Goal: Task Accomplishment & Management: Manage account settings

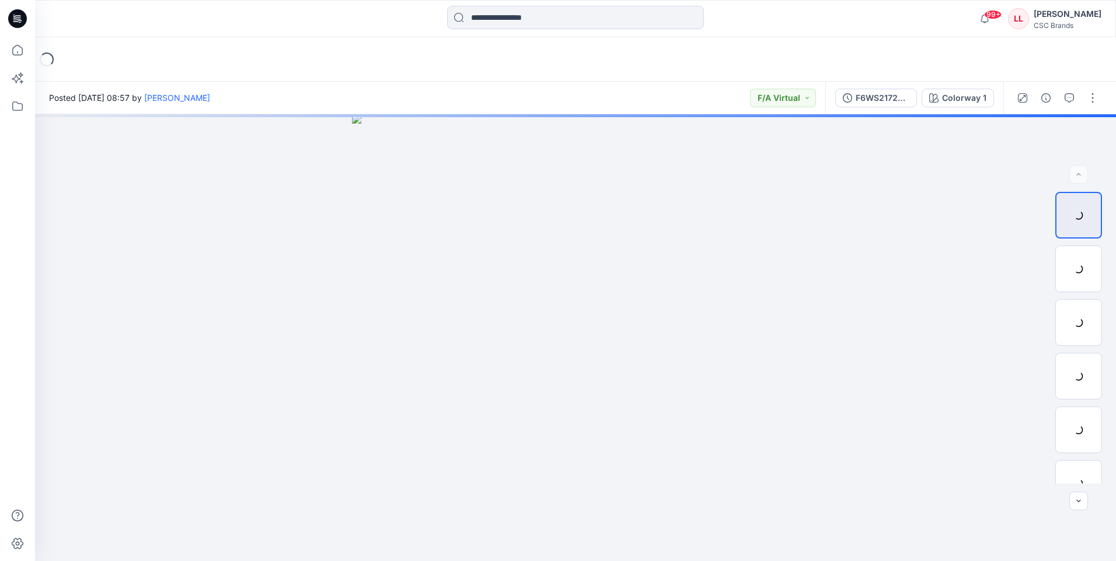
click at [15, 20] on icon at bounding box center [17, 18] width 19 height 19
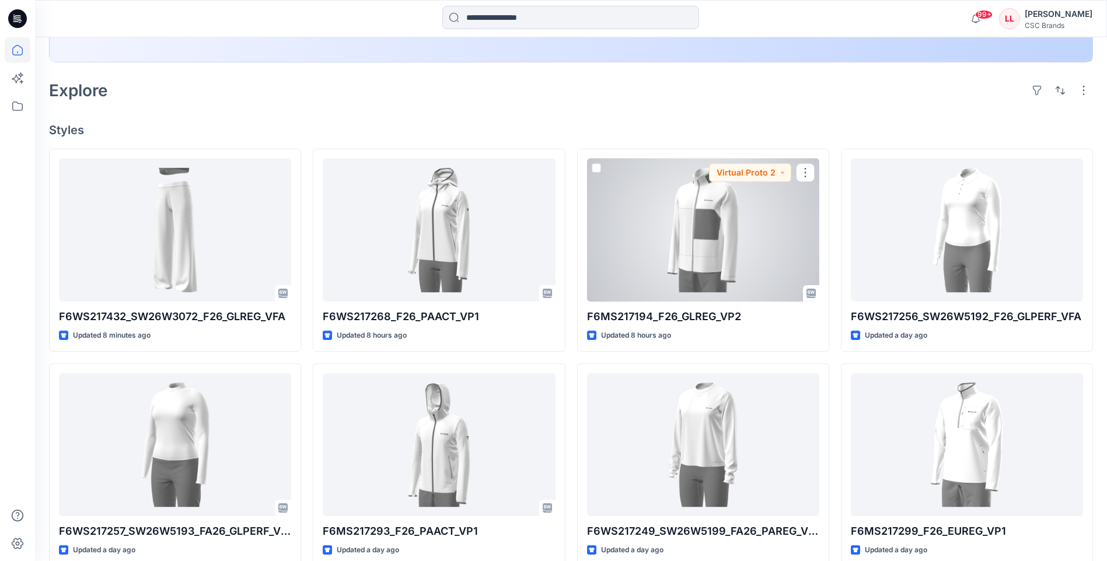
scroll to position [175, 0]
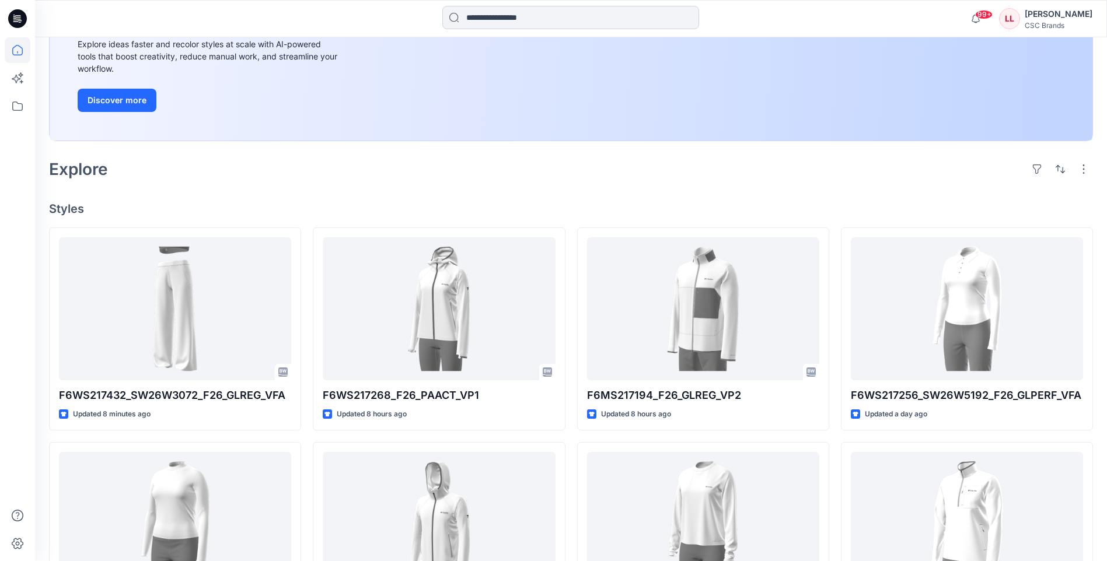
click at [529, 20] on input at bounding box center [570, 17] width 257 height 23
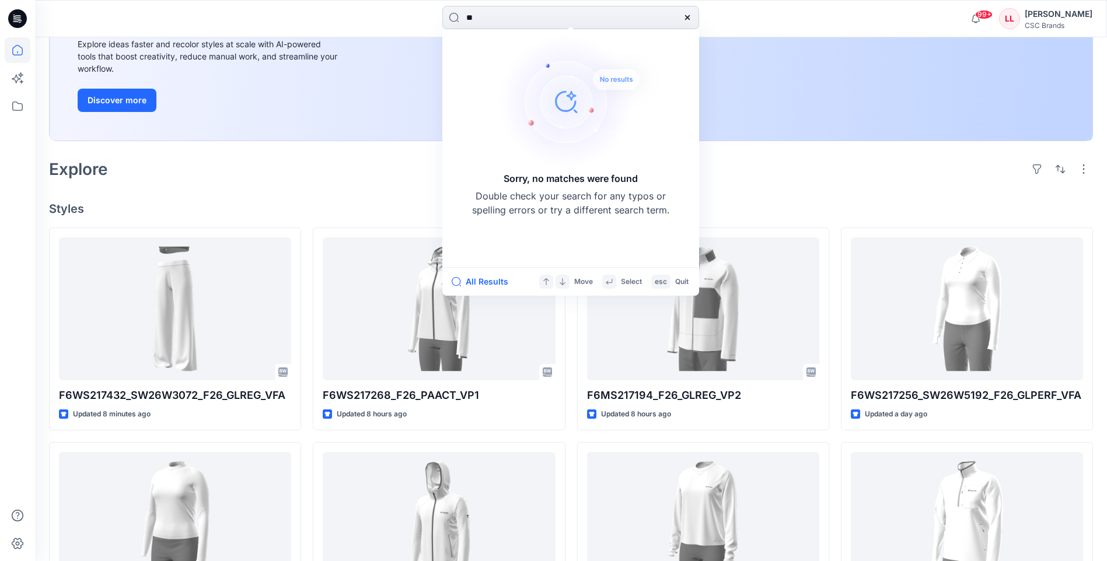
type input "*"
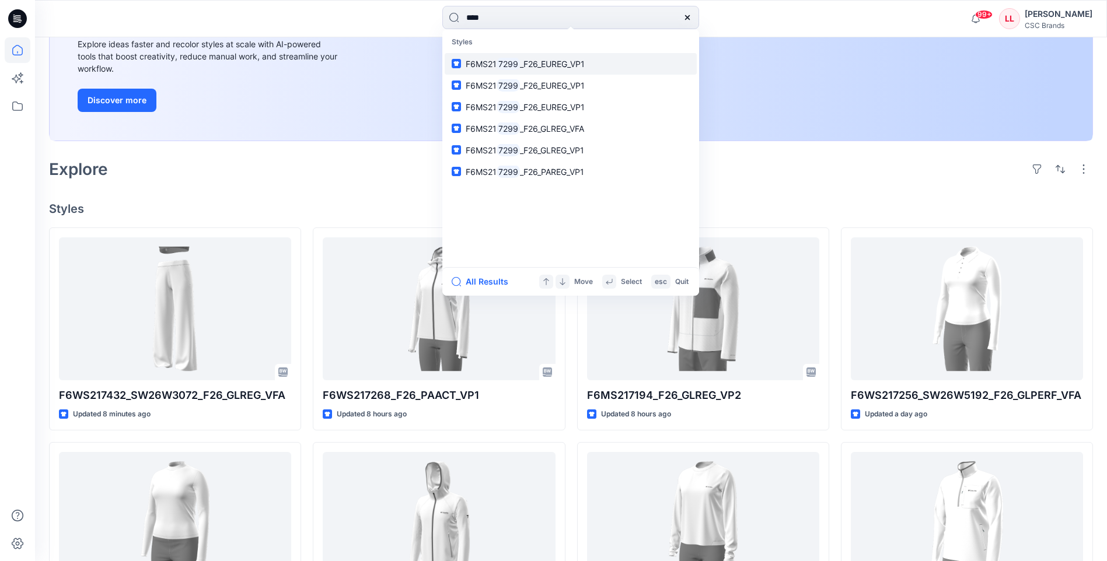
type input "****"
click at [554, 62] on span "_F26_EUREG_VP1" at bounding box center [552, 64] width 65 height 10
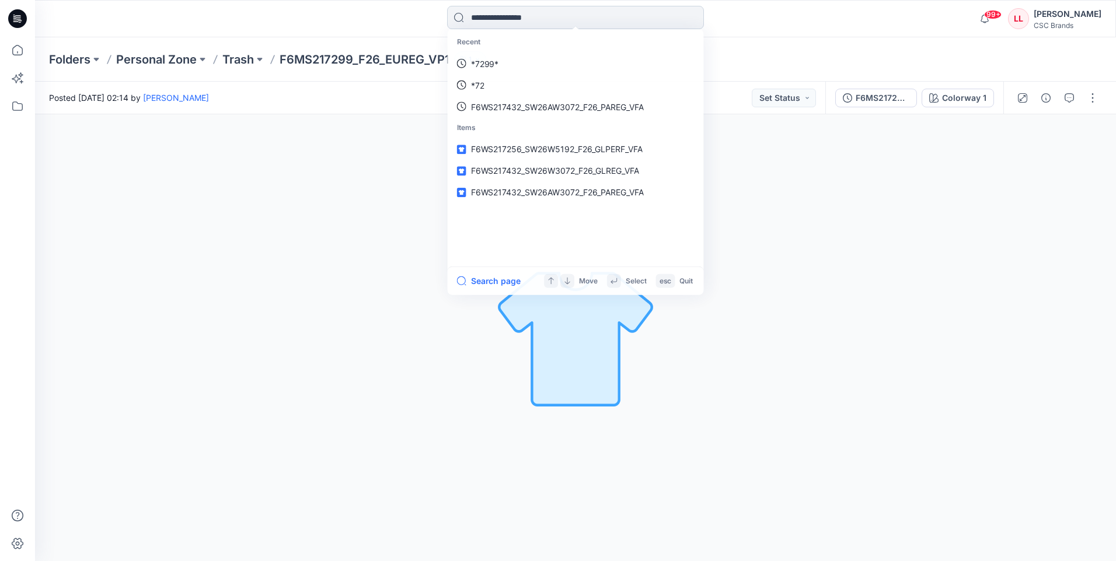
click at [508, 16] on input at bounding box center [575, 17] width 257 height 23
click at [520, 60] on link "7299" at bounding box center [575, 64] width 252 height 22
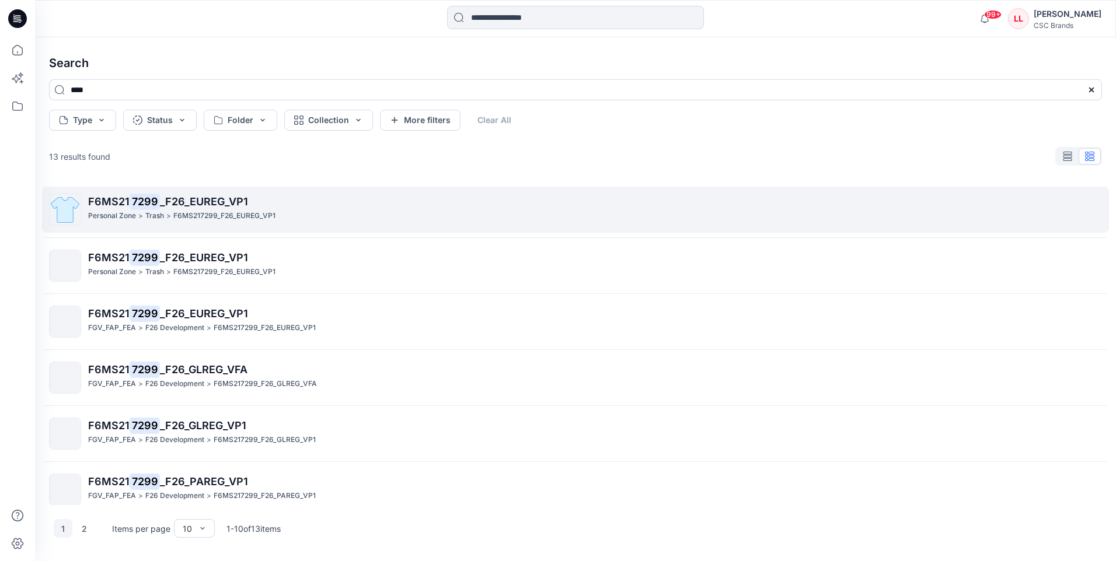
click at [166, 200] on span "_F26_EUREG_VP1" at bounding box center [204, 201] width 88 height 12
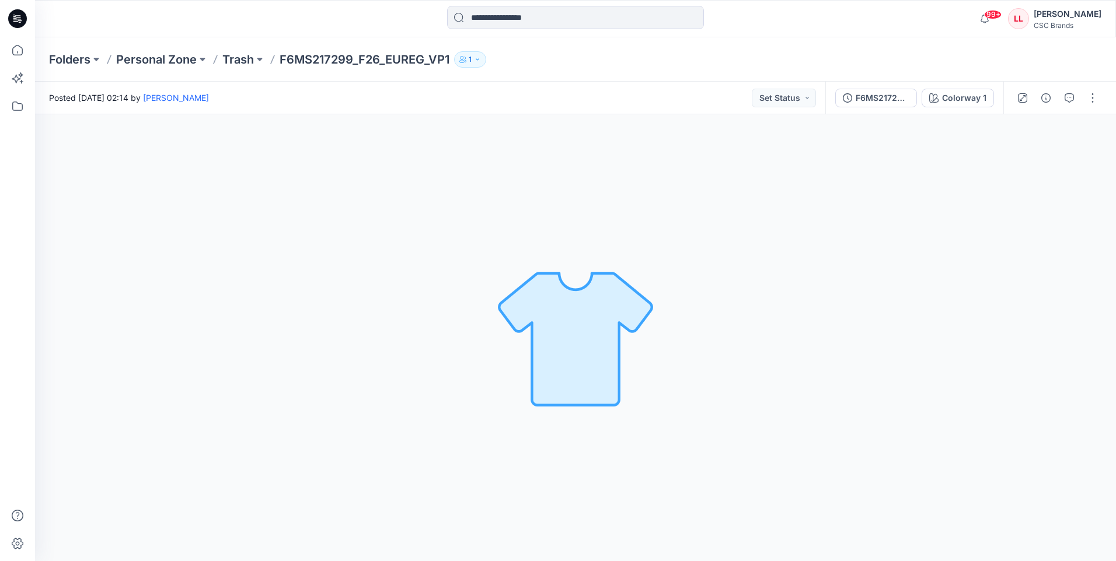
click at [16, 18] on icon at bounding box center [15, 18] width 4 height 1
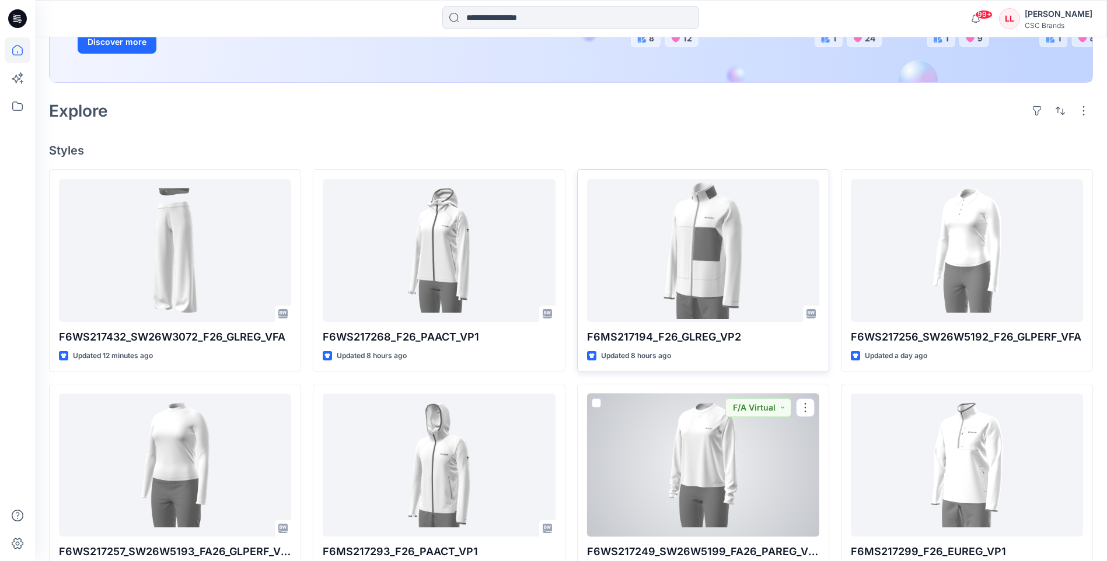
scroll to position [292, 0]
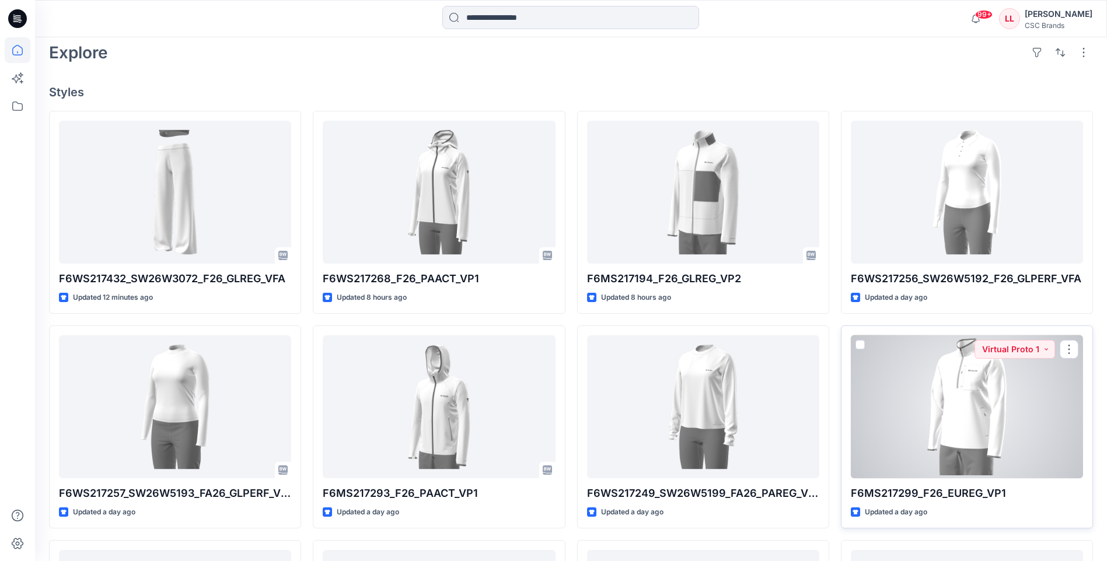
click at [980, 420] on div at bounding box center [967, 407] width 232 height 143
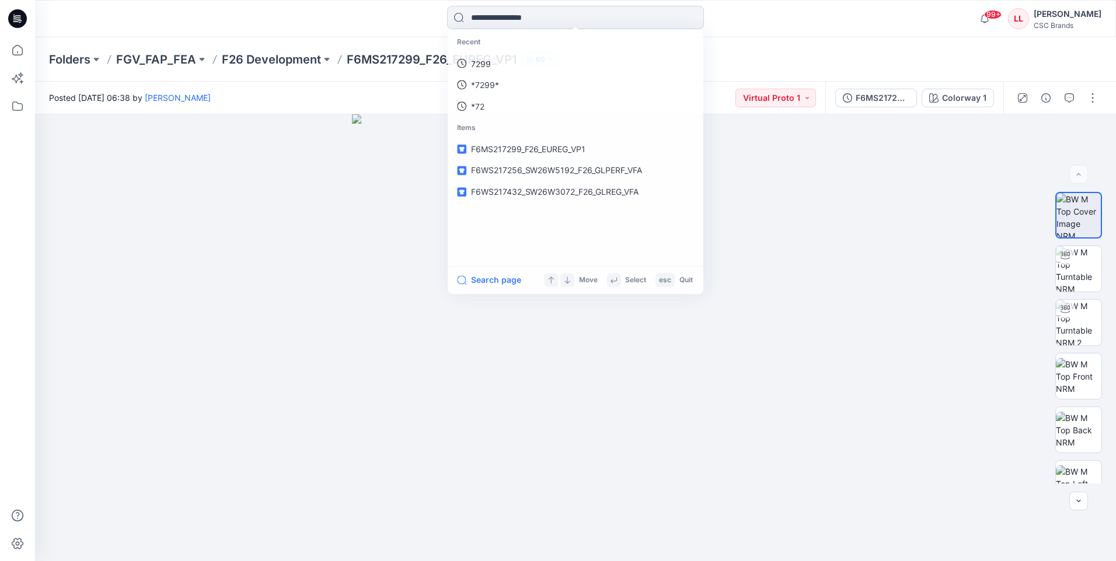
click at [494, 19] on input at bounding box center [575, 17] width 257 height 23
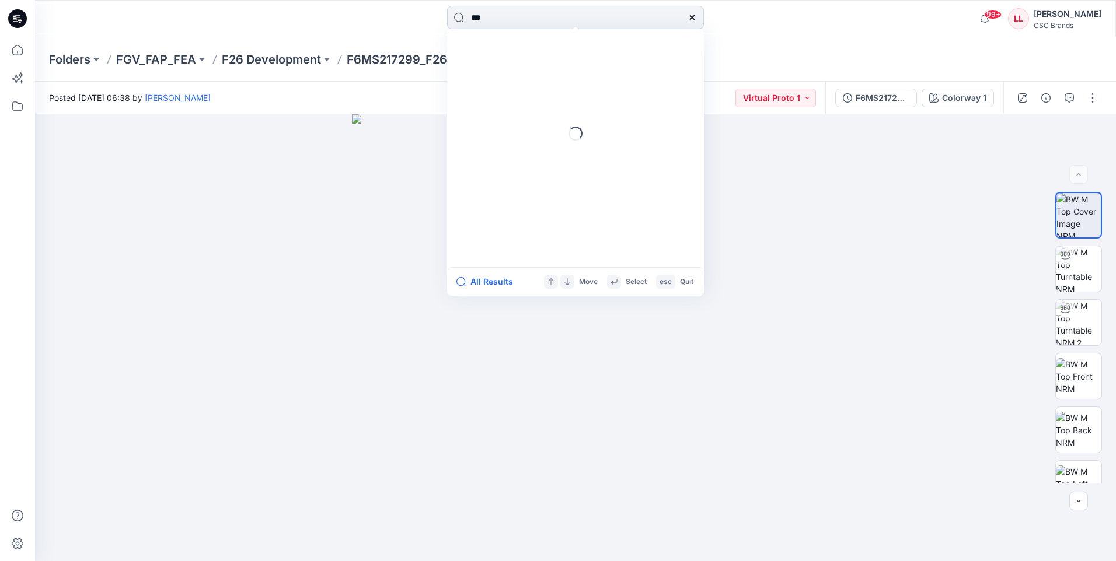
type input "***"
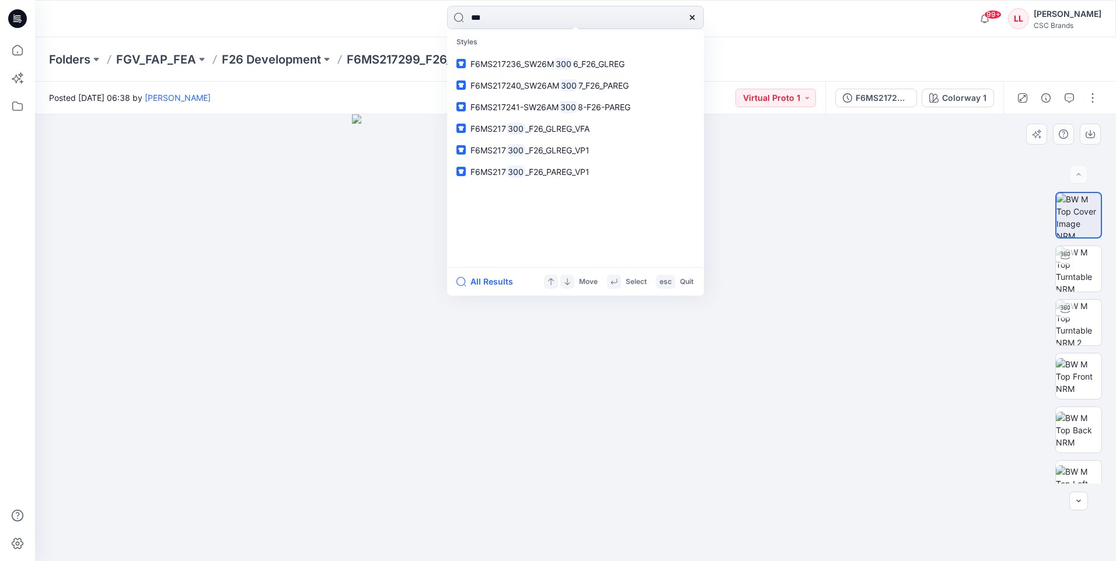
click at [830, 264] on div at bounding box center [575, 337] width 1081 height 447
click at [13, 15] on icon at bounding box center [14, 15] width 2 height 1
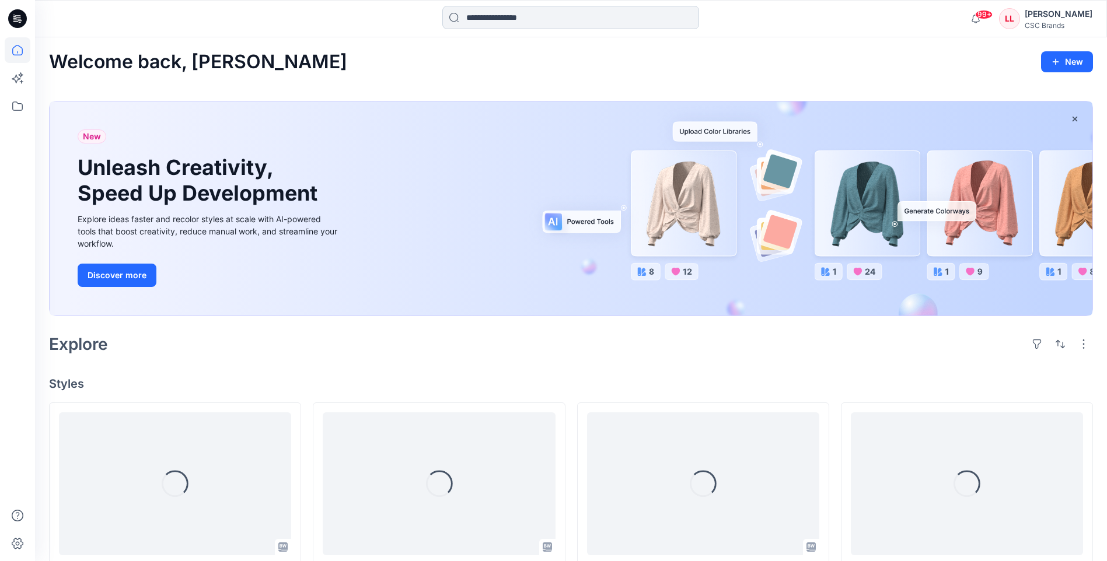
click at [515, 19] on input at bounding box center [570, 17] width 257 height 23
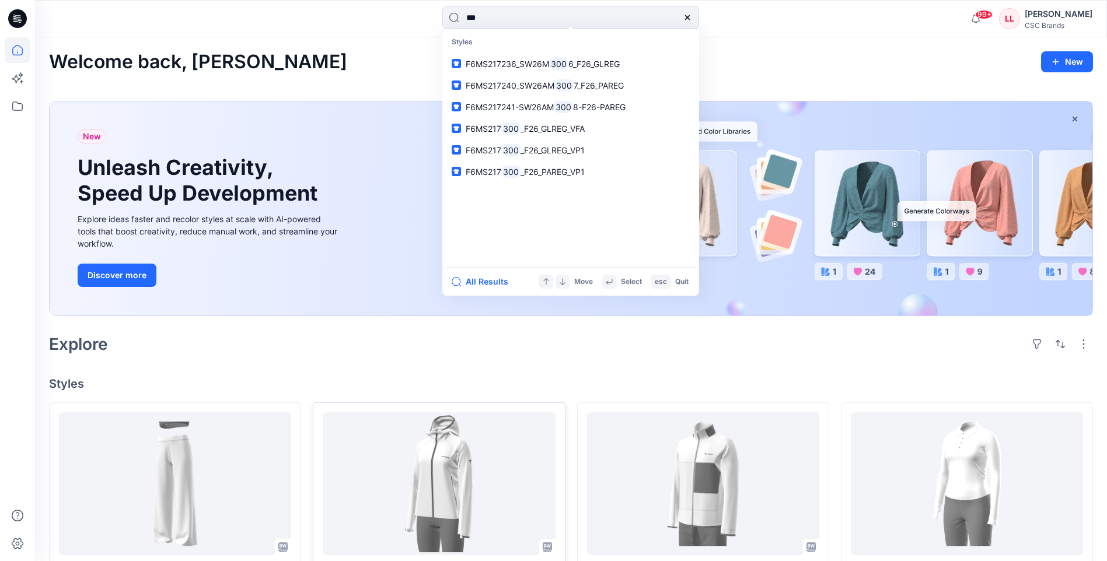
type input "***"
click at [22, 18] on icon at bounding box center [17, 18] width 19 height 19
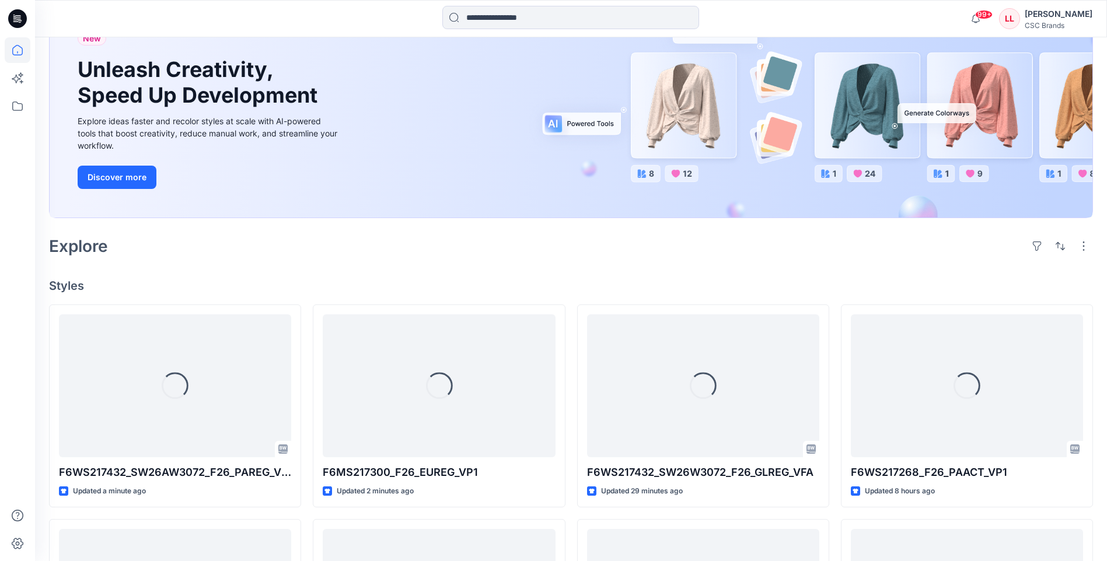
scroll to position [117, 0]
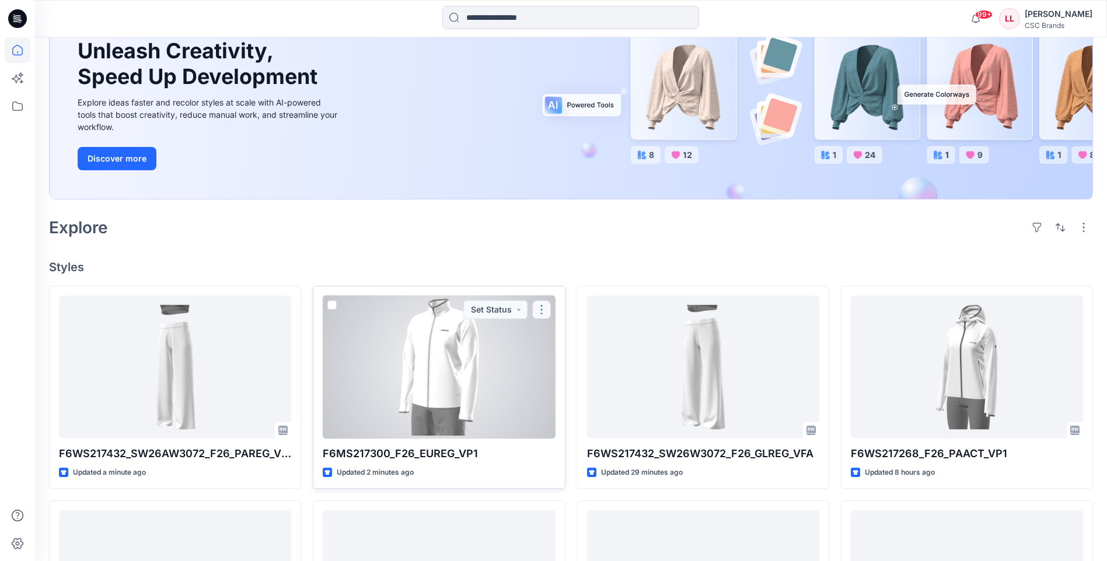
click at [540, 310] on button "button" at bounding box center [541, 310] width 19 height 19
click at [570, 334] on p "Edit" at bounding box center [563, 337] width 15 height 12
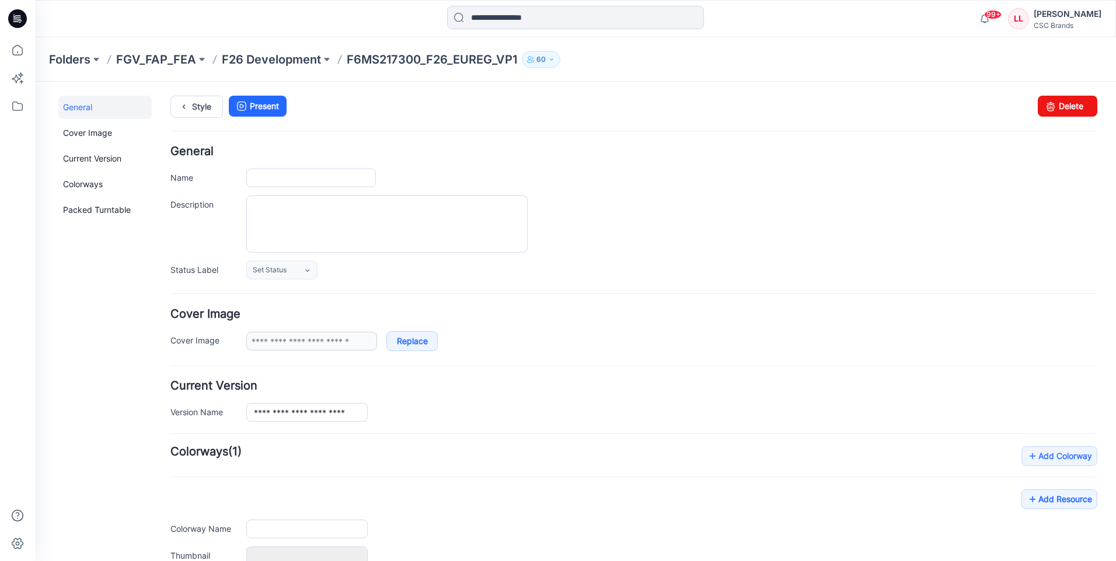
type input "**********"
click at [312, 273] on icon at bounding box center [307, 270] width 9 height 9
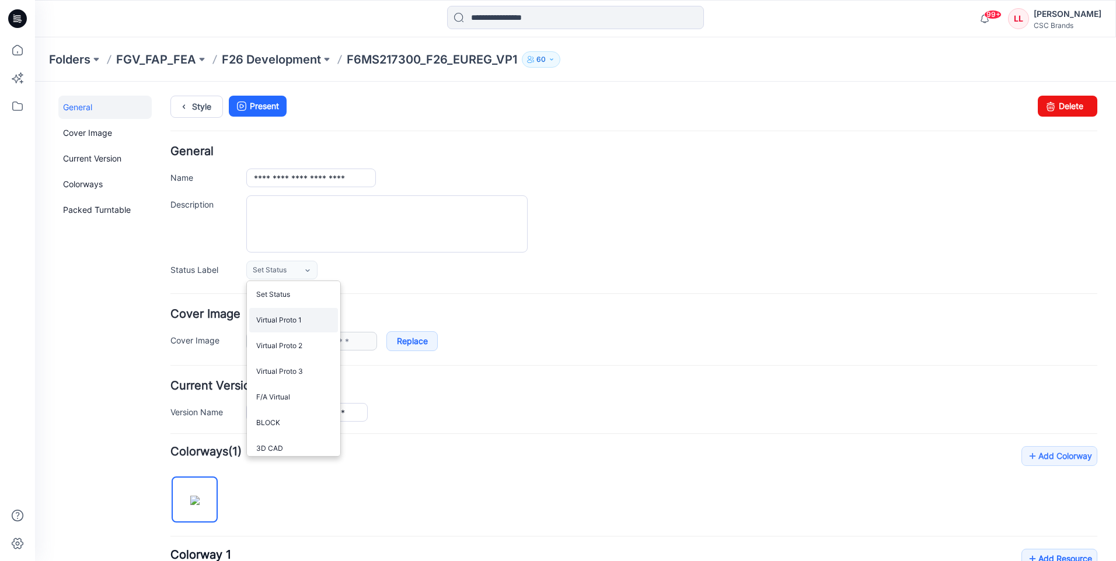
click at [289, 323] on link "Virtual Proto 1" at bounding box center [293, 320] width 89 height 25
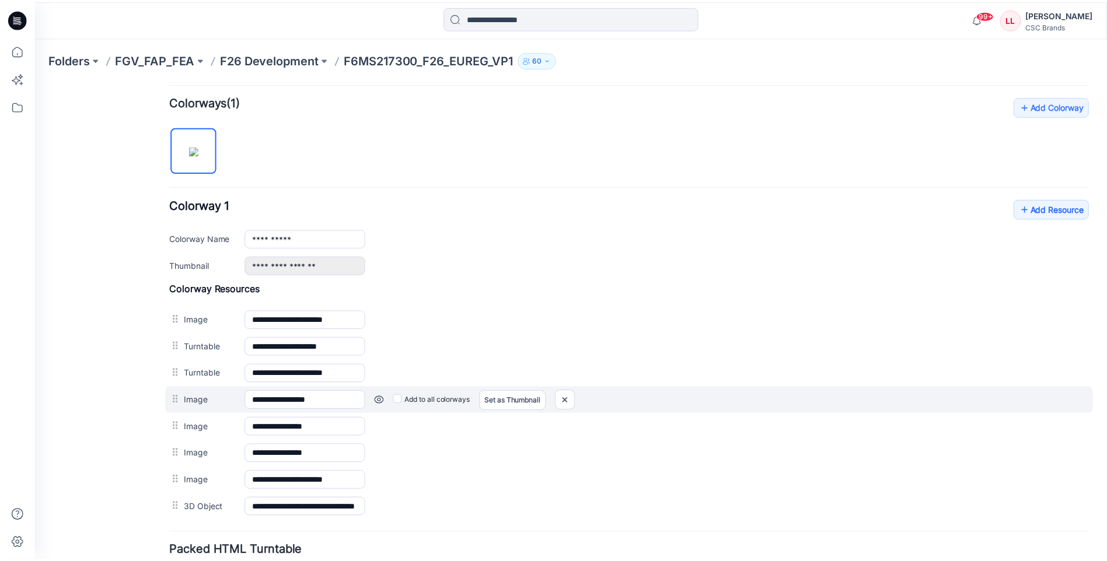
scroll to position [443, 0]
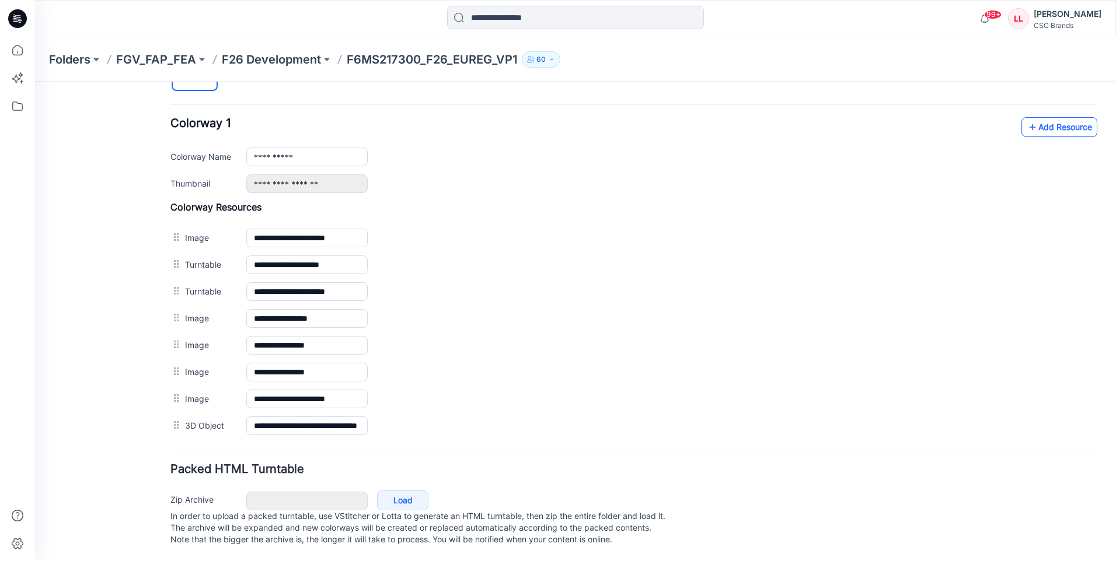
click at [1052, 121] on link "Add Resource" at bounding box center [1059, 127] width 76 height 20
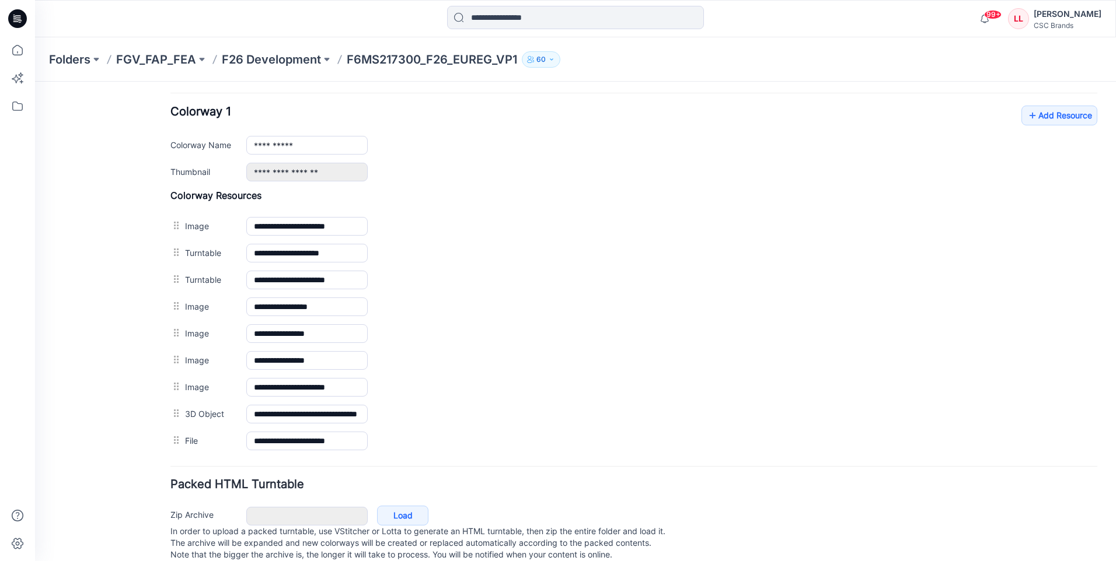
drag, startPoint x: 13, startPoint y: 15, endPoint x: 29, endPoint y: 30, distance: 21.5
click at [13, 15] on icon at bounding box center [14, 15] width 2 height 1
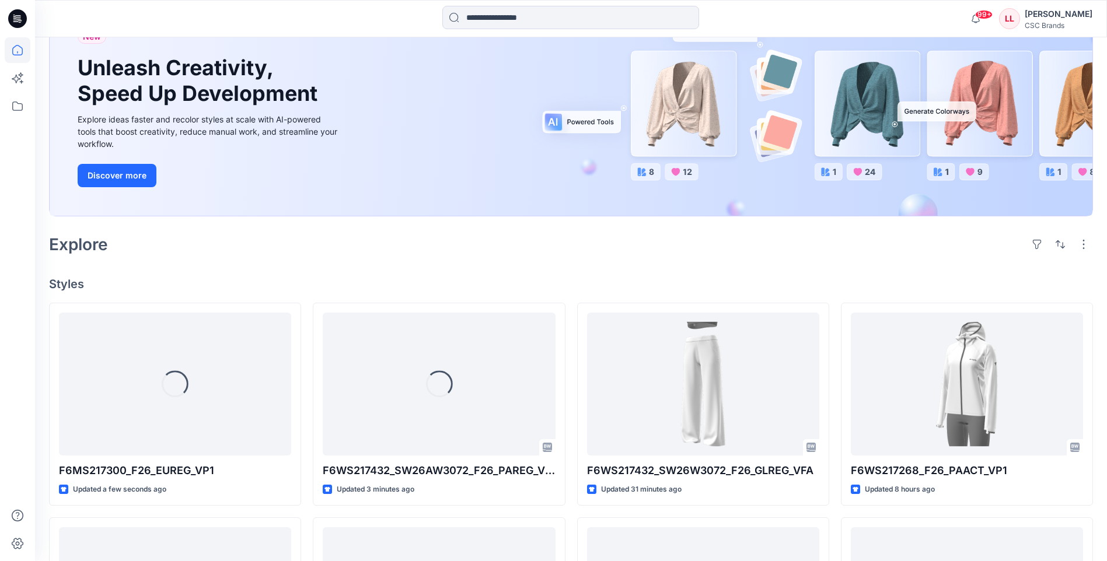
scroll to position [117, 0]
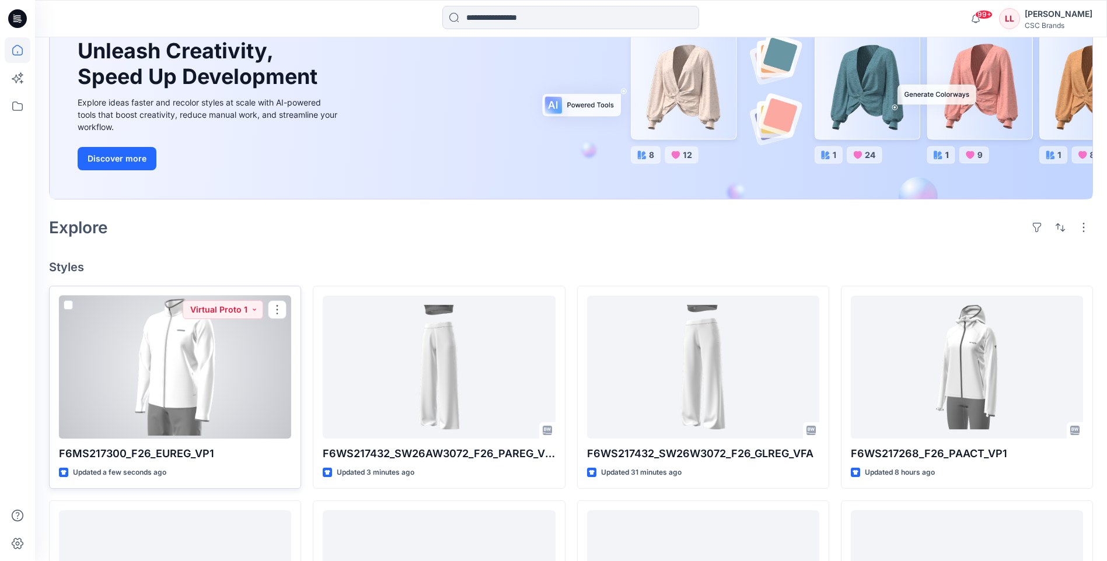
click at [233, 379] on div at bounding box center [175, 367] width 232 height 143
